Goal: Information Seeking & Learning: Learn about a topic

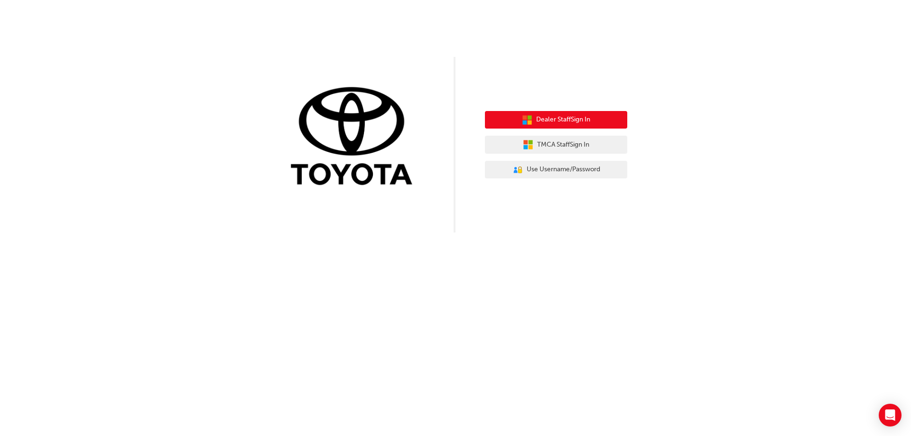
click at [563, 123] on span "Dealer Staff Sign In" at bounding box center [563, 119] width 54 height 11
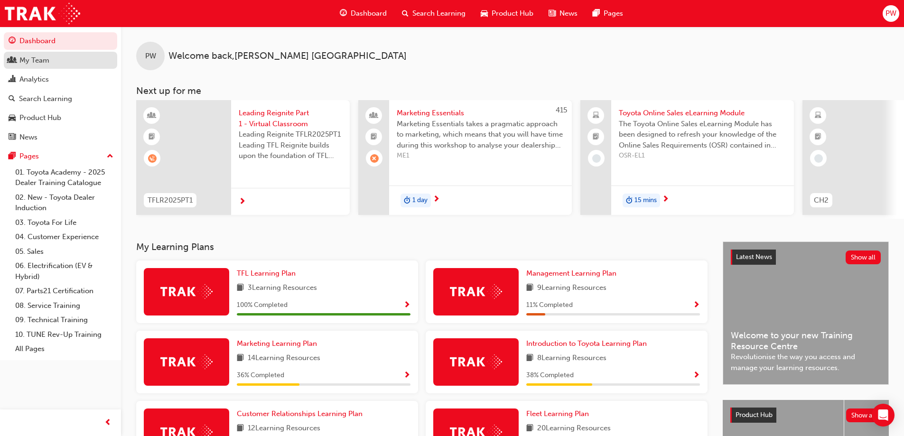
click at [25, 63] on div "My Team" at bounding box center [34, 60] width 30 height 11
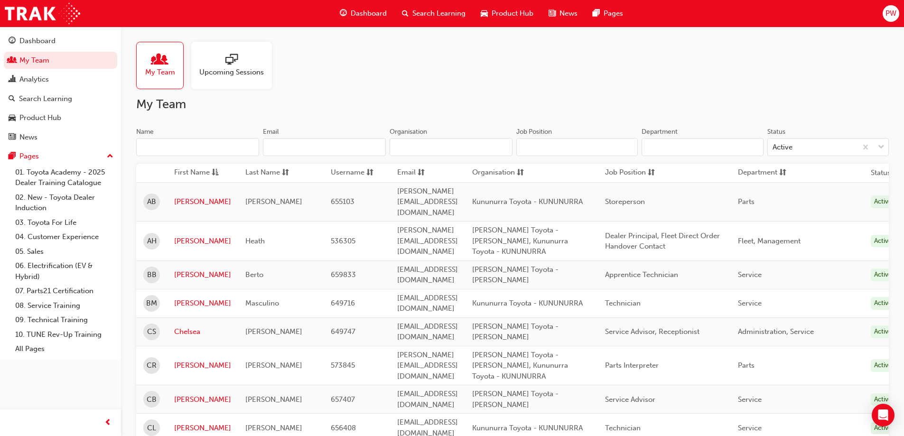
click at [228, 61] on span "sessionType_ONLINE_URL-icon" at bounding box center [231, 60] width 12 height 13
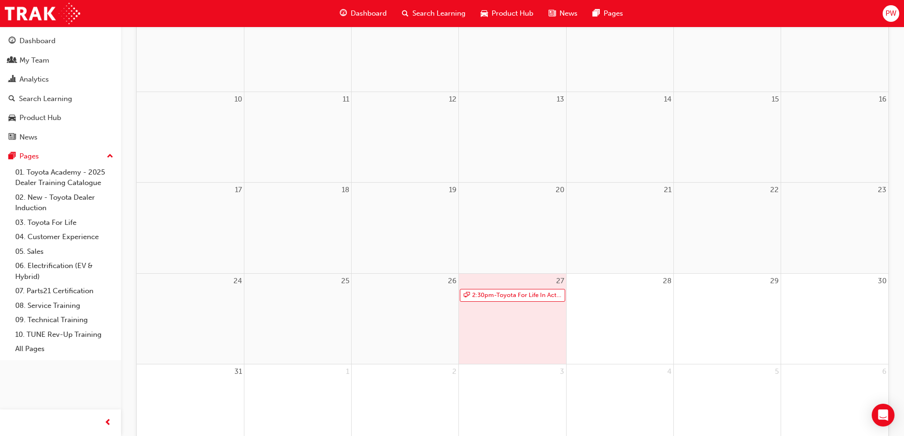
scroll to position [323, 0]
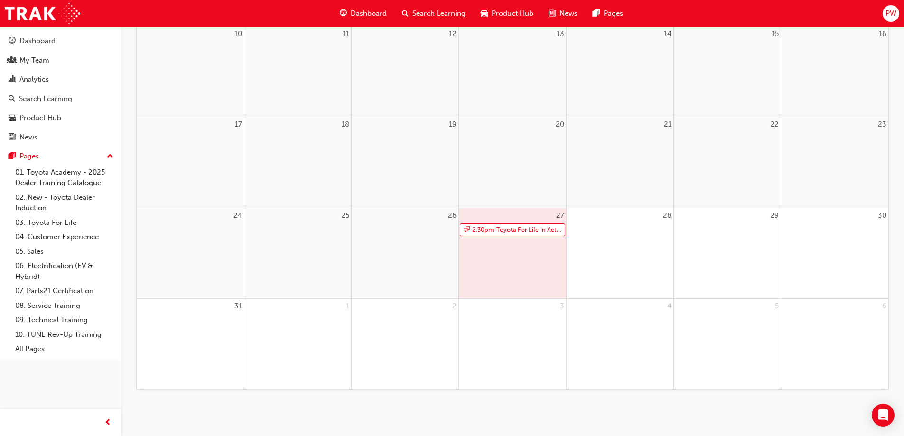
click at [480, 259] on div "27 2:30pm - Toyota For Life In Action - Virtual Classroom" at bounding box center [512, 253] width 107 height 90
click at [488, 228] on link "2:30pm - Toyota For Life In Action - Virtual Classroom" at bounding box center [512, 230] width 105 height 13
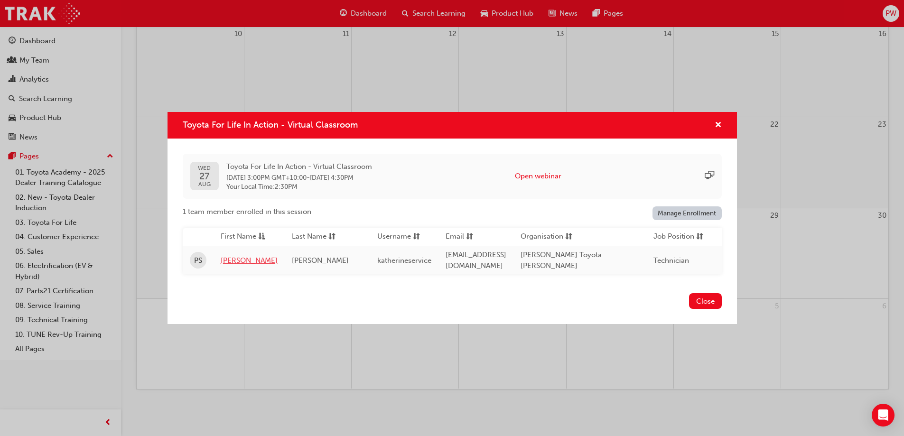
click at [236, 256] on link "Prabhdeep" at bounding box center [249, 260] width 57 height 11
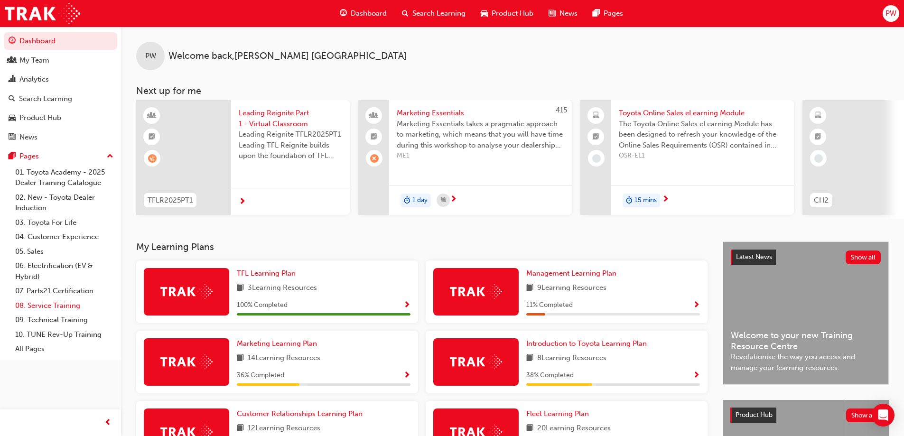
click at [65, 304] on link "08. Service Training" at bounding box center [64, 306] width 106 height 15
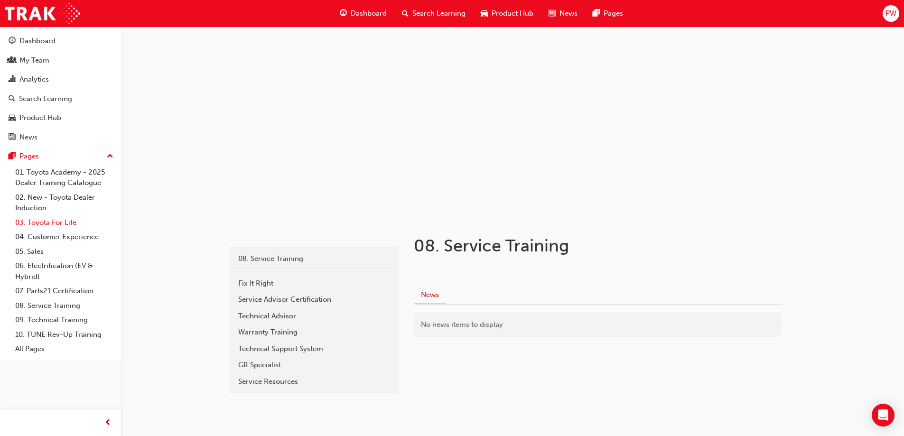
click at [48, 223] on link "03. Toyota For Life" at bounding box center [64, 222] width 106 height 15
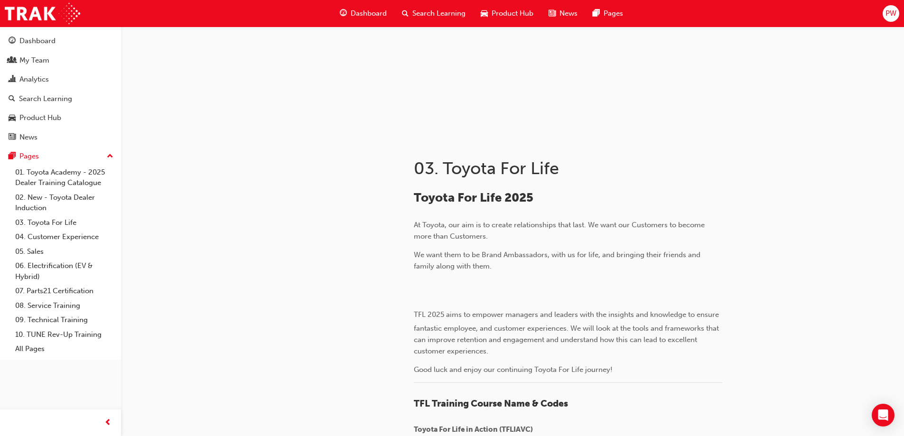
scroll to position [190, 0]
